Goal: Transaction & Acquisition: Subscribe to service/newsletter

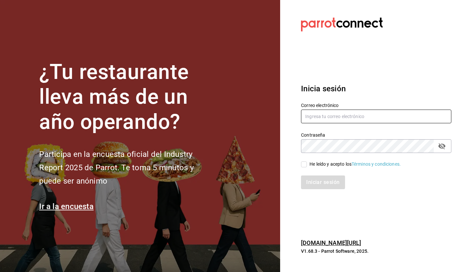
click at [330, 120] on input "text" at bounding box center [376, 117] width 150 height 14
type input "alejandro.guti12@outlook.es"
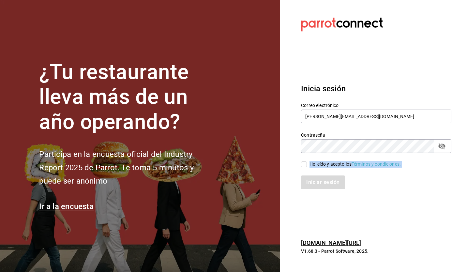
drag, startPoint x: 304, startPoint y: 168, endPoint x: 303, endPoint y: 164, distance: 3.9
click at [303, 164] on div "Correo electrónico alejandro.guti12@outlook.es Contraseña Contraseña He leído y…" at bounding box center [372, 142] width 158 height 95
click at [303, 164] on input "He leído y acepto los Términos y condiciones." at bounding box center [304, 165] width 6 height 6
checkbox input "true"
click at [310, 176] on button "Iniciar sesión" at bounding box center [323, 183] width 44 height 14
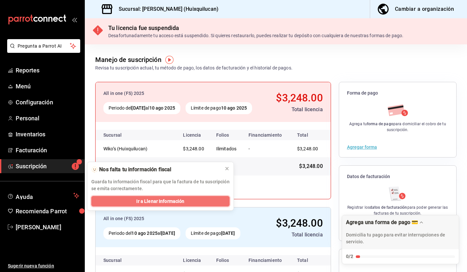
click at [164, 203] on span "Ir a Llenar Información" at bounding box center [160, 201] width 48 height 7
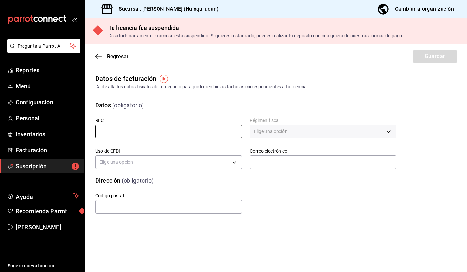
click at [119, 125] on input "text" at bounding box center [168, 132] width 147 height 14
type input "IAMI900809NH1"
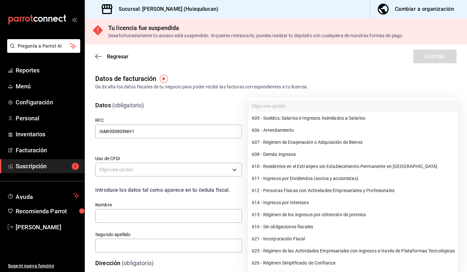
click at [287, 133] on body "Pregunta a Parrot AI Reportes Menú Configuración Personal Inventarios Facturaci…" at bounding box center [233, 136] width 467 height 272
click at [277, 265] on li "626 - Régimen Simplificado de Confianza" at bounding box center [353, 263] width 210 height 12
type input "626"
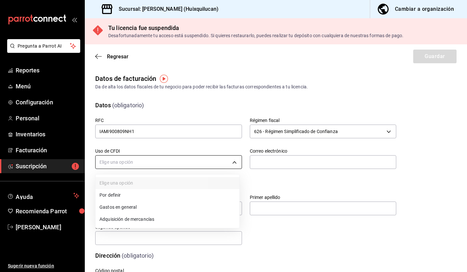
click at [206, 165] on body "Pregunta a Parrot AI Reportes Menú Configuración Personal Inventarios Facturaci…" at bounding box center [233, 136] width 467 height 272
click at [171, 211] on li "Gastos en general" at bounding box center [168, 207] width 144 height 12
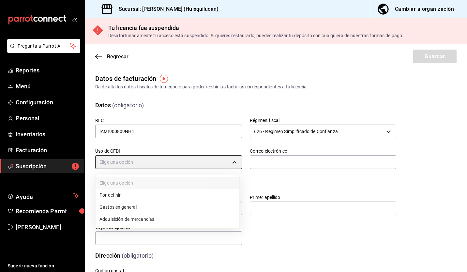
type input "G03"
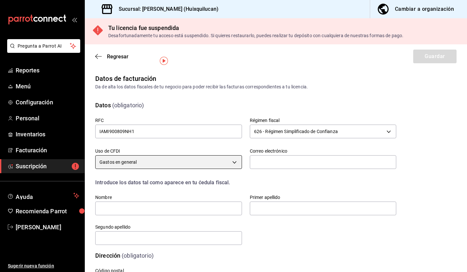
scroll to position [33, 0]
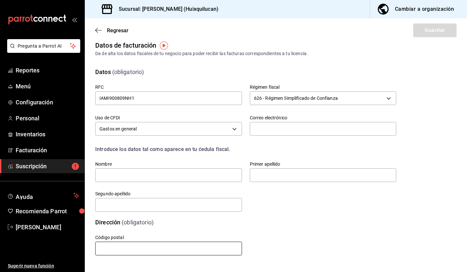
click at [159, 244] on input "text" at bounding box center [168, 249] width 147 height 14
type input "14000"
type input "[EMAIL_ADDRESS][DOMAIN_NAME]"
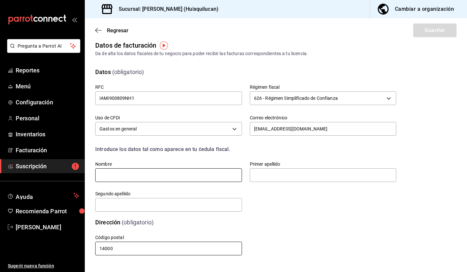
type input "INGRID ANGELICA"
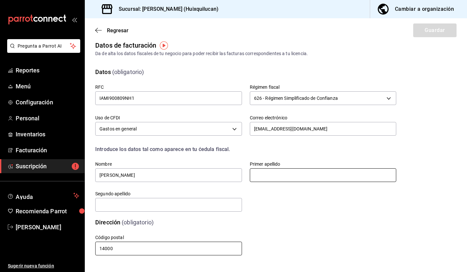
type input "IBAÑEZ"
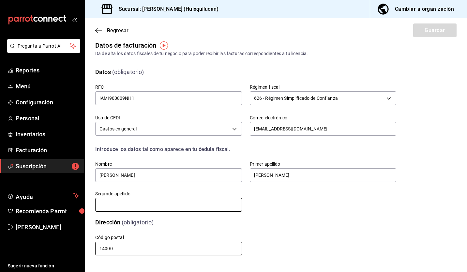
type input "MORON"
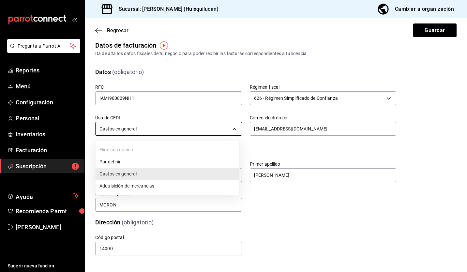
click at [197, 129] on body "Pregunta a Parrot AI Reportes Menú Configuración Personal Inventarios Facturaci…" at bounding box center [233, 136] width 467 height 272
click at [130, 159] on li "Por definir" at bounding box center [168, 162] width 144 height 12
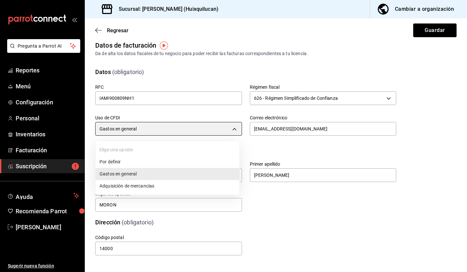
type input "P01"
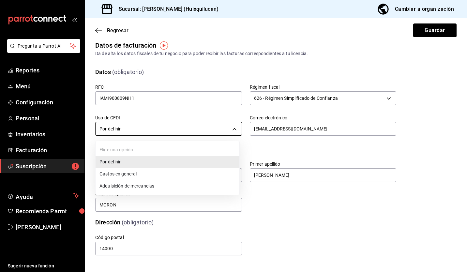
click at [181, 132] on body "Pregunta a Parrot AI Reportes Menú Configuración Personal Inventarios Facturaci…" at bounding box center [233, 136] width 467 height 272
click at [160, 144] on ul "Elige una opción Por definir Gastos en general Adquisición de mercancías" at bounding box center [168, 168] width 144 height 54
click at [363, 200] on div at bounding box center [233, 136] width 467 height 272
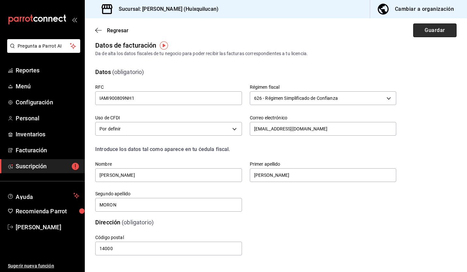
click at [432, 30] on button "Guardar" at bounding box center [435, 31] width 43 height 14
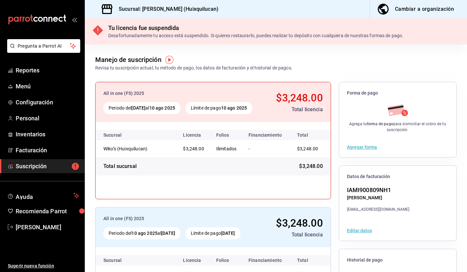
click at [362, 146] on button "Agregar forma" at bounding box center [362, 147] width 30 height 5
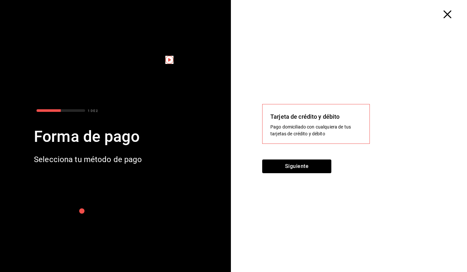
click at [329, 122] on div "Tarjeta de crédito y débito Pago domiciliado con cualquiera de tus tarjetas de …" at bounding box center [316, 124] width 91 height 25
click at [310, 111] on div "Tarjeta de crédito y débito Pago domiciliado con cualquiera de tus tarjetas de …" at bounding box center [316, 124] width 108 height 40
click at [298, 164] on button "Siguiente" at bounding box center [296, 167] width 69 height 14
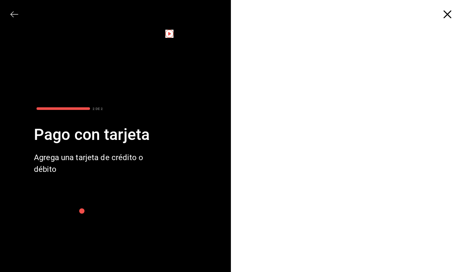
click at [14, 18] on icon "button" at bounding box center [14, 14] width 8 height 8
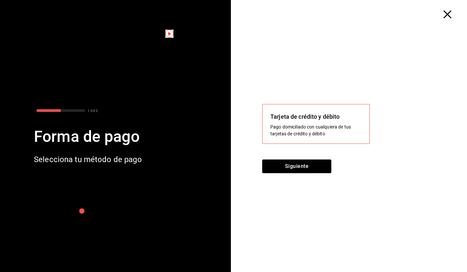
click at [451, 18] on div "Tarjeta de crédito y débito Pago domiciliado con cualquiera de tus tarjetas de …" at bounding box center [351, 145] width 231 height 254
click at [450, 16] on icon "button" at bounding box center [448, 14] width 8 height 8
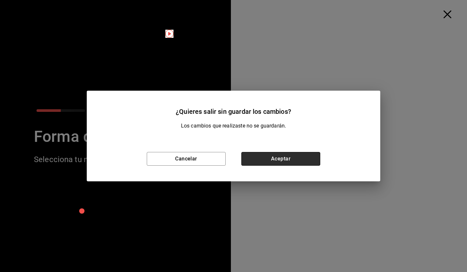
click at [272, 163] on button "Aceptar" at bounding box center [281, 159] width 79 height 14
